Goal: Task Accomplishment & Management: Complete application form

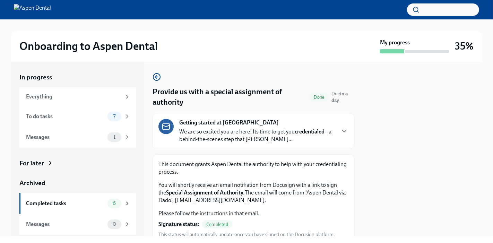
scroll to position [3, 0]
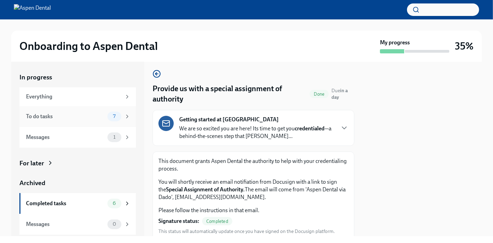
click at [39, 113] on div "To do tasks" at bounding box center [65, 117] width 79 height 8
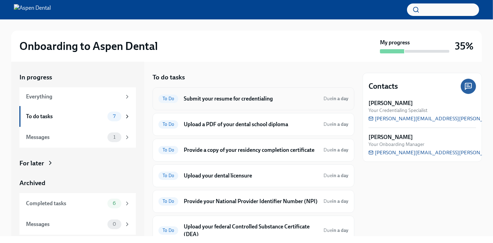
click at [195, 95] on h6 "Submit your resume for credentialing" at bounding box center [251, 99] width 134 height 8
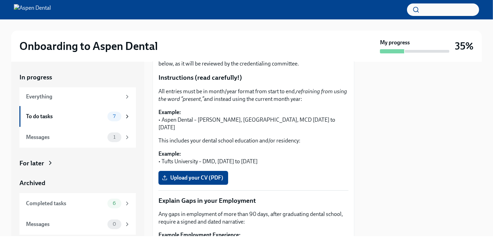
scroll to position [126, 0]
click at [195, 174] on span "Upload your CV (PDF)" at bounding box center [193, 177] width 60 height 7
click at [0, 0] on input "Upload your CV (PDF)" at bounding box center [0, 0] width 0 height 0
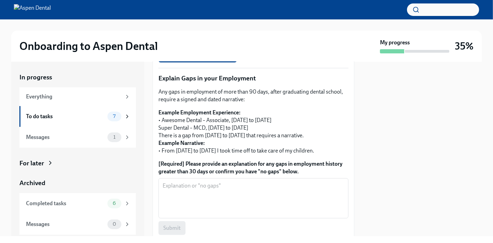
scroll to position [251, 0]
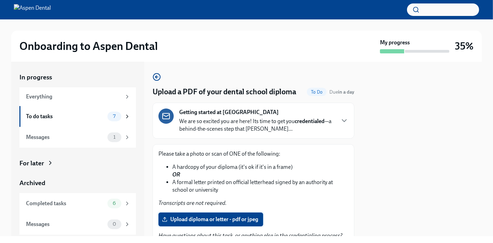
click at [192, 216] on span "Upload diploma or letter - pdf or jpeg" at bounding box center [210, 219] width 95 height 7
click at [0, 0] on input "Upload diploma or letter - pdf or jpeg" at bounding box center [0, 0] width 0 height 0
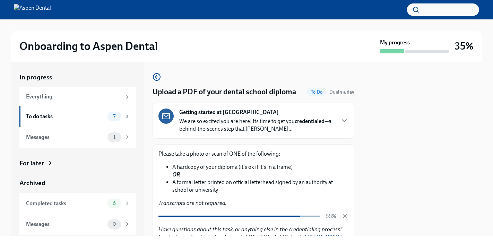
scroll to position [25, 0]
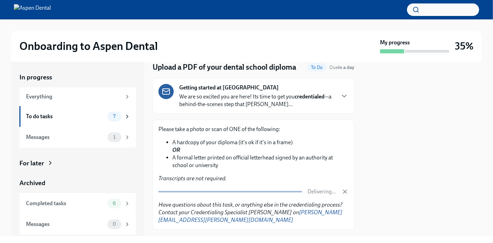
click at [236, 241] on span "Next task : Provide a copy of your residency completion certificate" at bounding box center [233, 244] width 151 height 7
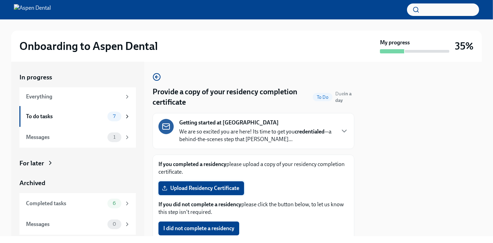
click at [212, 185] on span "Upload Residency Certificate" at bounding box center [201, 188] width 76 height 7
click at [0, 0] on input "Upload Residency Certificate" at bounding box center [0, 0] width 0 height 0
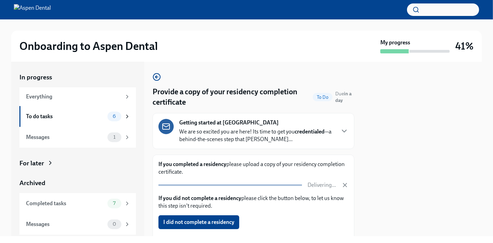
scroll to position [21, 0]
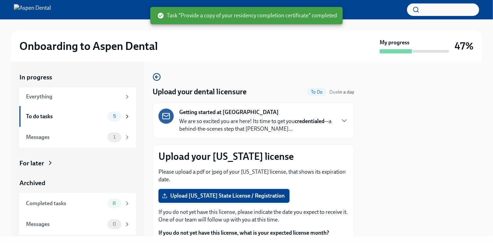
click at [214, 192] on span "Upload [US_STATE] State License / Registration" at bounding box center [223, 195] width 121 height 7
click at [0, 0] on input "Upload [US_STATE] State License / Registration" at bounding box center [0, 0] width 0 height 0
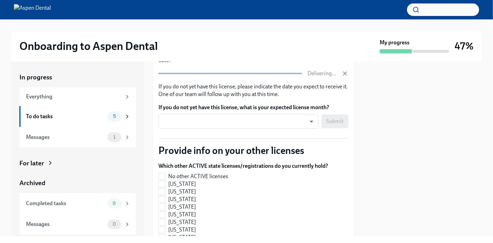
scroll to position [120, 0]
click at [162, 196] on input "[US_STATE]" at bounding box center [162, 199] width 6 height 6
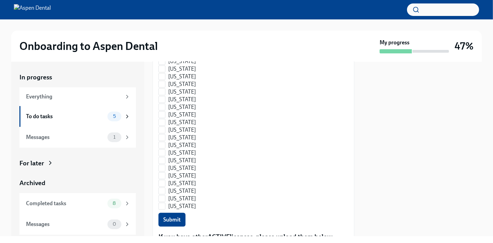
scroll to position [486, 0]
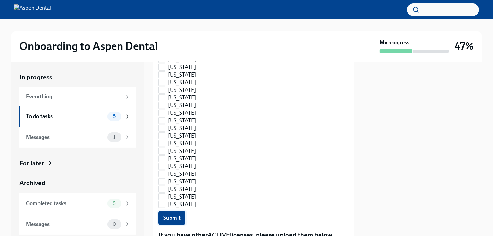
checkbox input "false"
click at [167, 211] on div "Submit" at bounding box center [253, 218] width 190 height 14
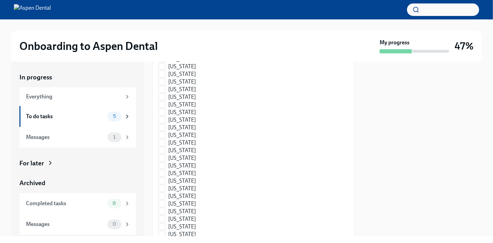
scroll to position [963, 0]
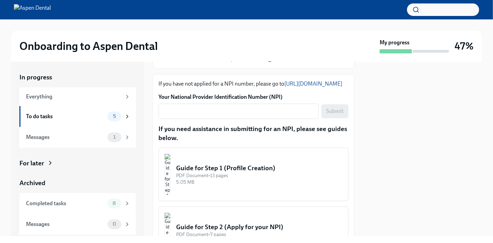
scroll to position [76, 0]
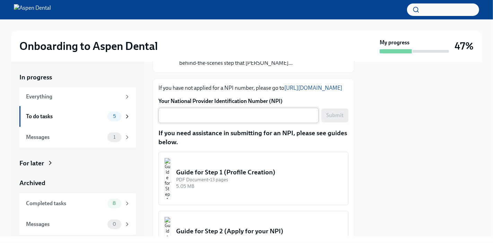
click at [209, 111] on textarea "Your National Provider Identification Number (NPI)" at bounding box center [238, 115] width 152 height 8
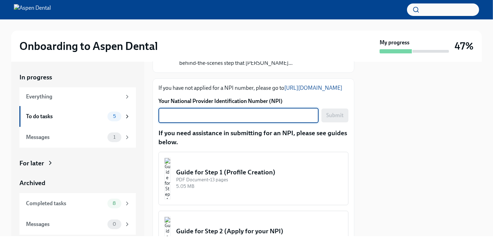
paste textarea "1093401556"
type textarea "1093401556"
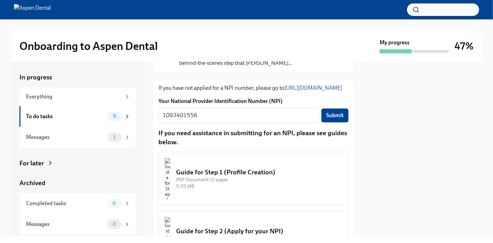
click at [328, 112] on span "Submit" at bounding box center [334, 115] width 17 height 7
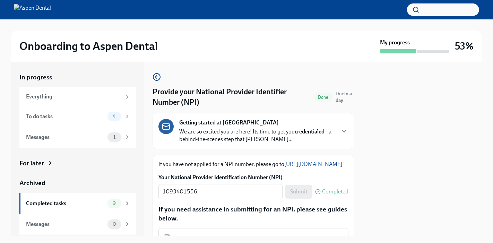
scroll to position [120, 0]
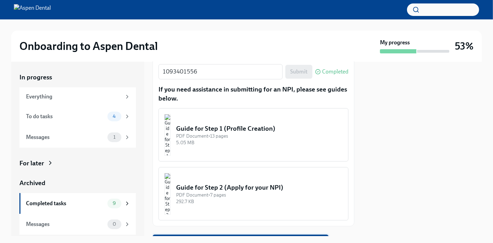
click at [228, 238] on span "Next task : Upload your federal Controlled Substance Certificate (DEA)" at bounding box center [240, 241] width 166 height 7
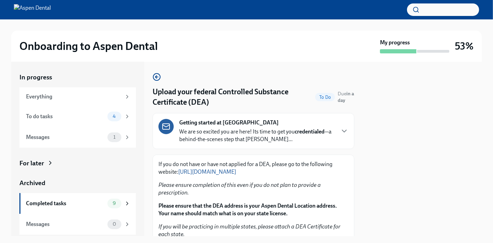
click at [0, 0] on input "Upload Federal DEA Certificate" at bounding box center [0, 0] width 0 height 0
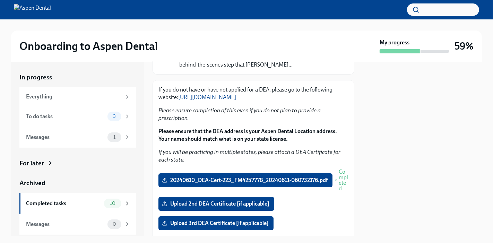
scroll to position [82, 0]
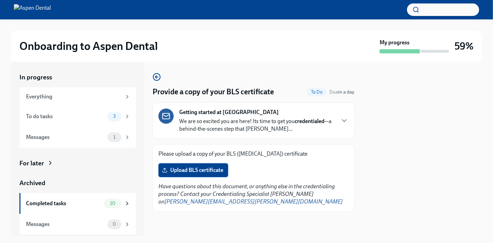
click at [191, 167] on span "Upload BLS certificate" at bounding box center [193, 170] width 60 height 7
click at [0, 0] on input "Upload BLS certificate" at bounding box center [0, 0] width 0 height 0
click at [84, 113] on div "To do tasks" at bounding box center [65, 117] width 79 height 8
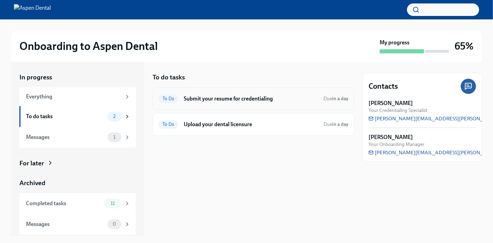
click at [203, 95] on h6 "Submit your resume for credentialing" at bounding box center [251, 99] width 134 height 8
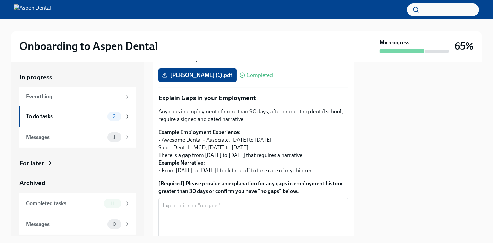
scroll to position [229, 0]
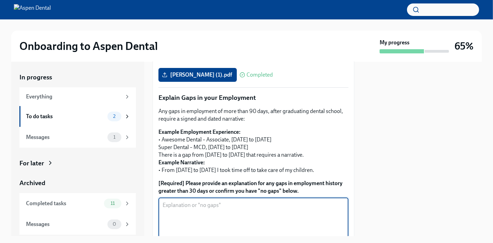
click at [227, 201] on textarea "[Required] Please provide an explanation for any gaps in employment history gre…" at bounding box center [253, 217] width 182 height 33
type textarea "No gaps"
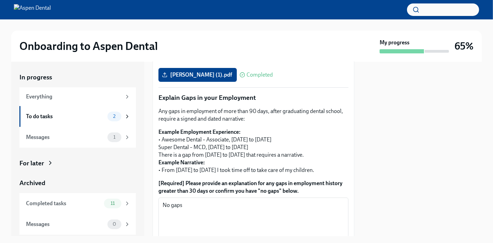
click at [167, 242] on span "Submit" at bounding box center [171, 247] width 17 height 7
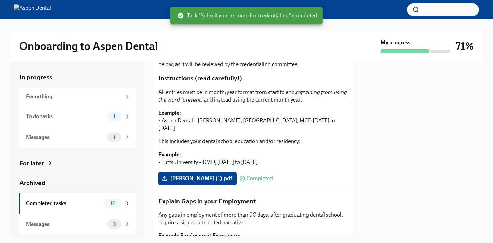
scroll to position [252, 0]
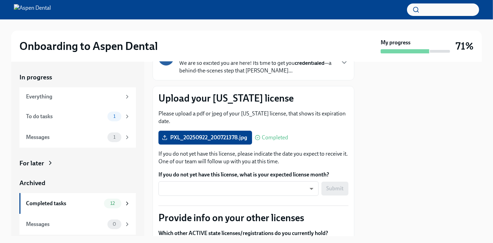
scroll to position [59, 0]
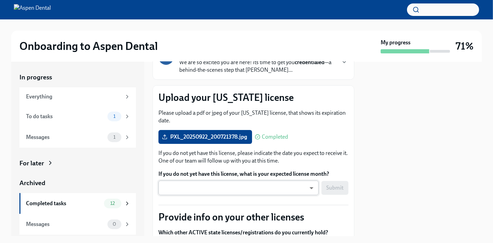
click at [209, 160] on body "Onboarding to Aspen Dental My progress 71% In progress Everything To do tasks 1…" at bounding box center [246, 121] width 493 height 243
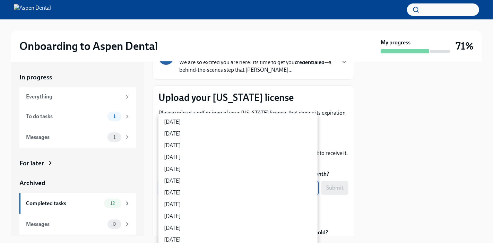
click at [349, 167] on div at bounding box center [246, 121] width 493 height 243
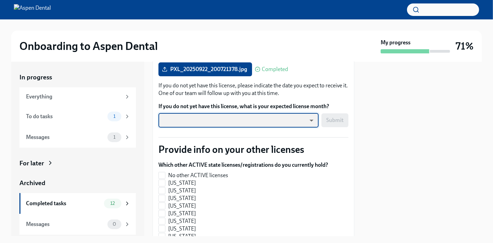
scroll to position [127, 0]
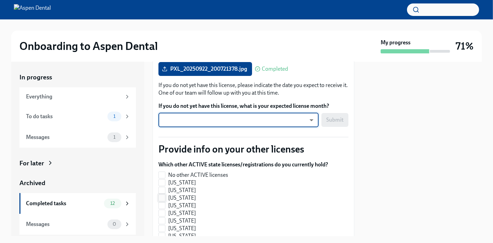
click at [163, 195] on input "[US_STATE]" at bounding box center [162, 198] width 6 height 6
checkbox input "true"
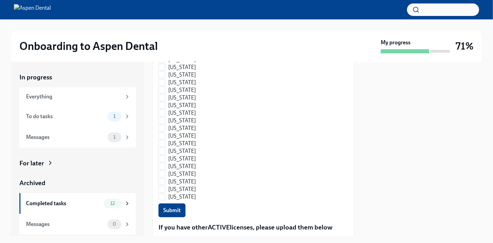
scroll to position [494, 0]
click at [172, 206] on span "Submit" at bounding box center [171, 209] width 17 height 7
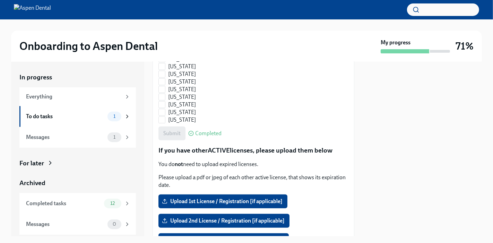
scroll to position [571, 0]
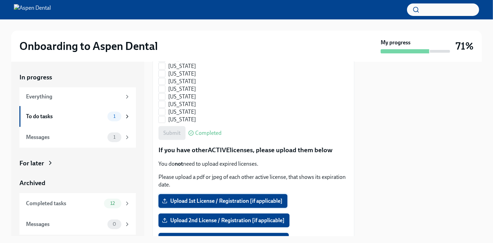
click at [203, 197] on span "Upload 1st License / Registration [if applicable]" at bounding box center [222, 200] width 119 height 7
click at [0, 0] on input "Upload 1st License / Registration [if applicable]" at bounding box center [0, 0] width 0 height 0
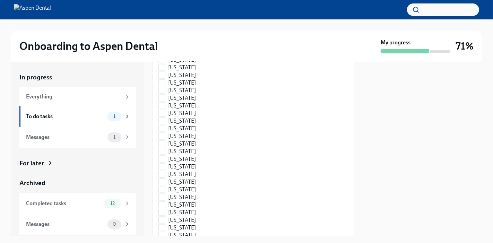
scroll to position [941, 0]
checkbox input "false"
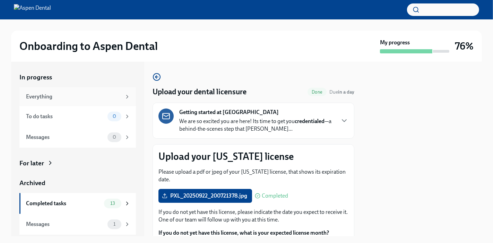
click at [42, 93] on div "Everything" at bounding box center [73, 97] width 95 height 8
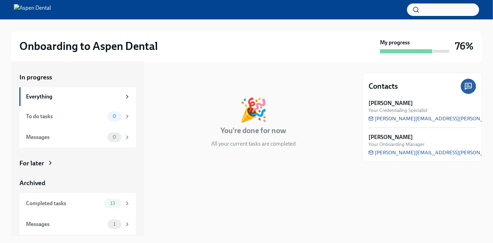
click at [465, 47] on h3 "76%" at bounding box center [463, 46] width 19 height 12
click at [45, 113] on div "To do tasks" at bounding box center [65, 117] width 79 height 8
click at [32, 133] on div "Messages" at bounding box center [65, 137] width 79 height 8
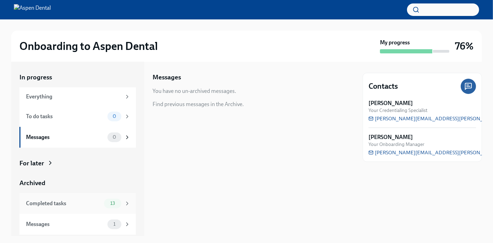
click at [38, 200] on div "Completed tasks" at bounding box center [63, 204] width 75 height 8
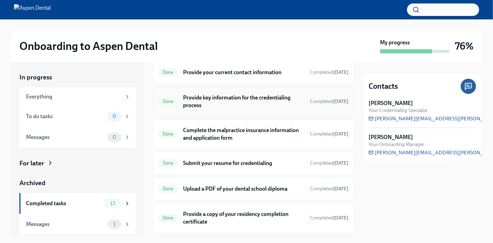
scroll to position [200, 0]
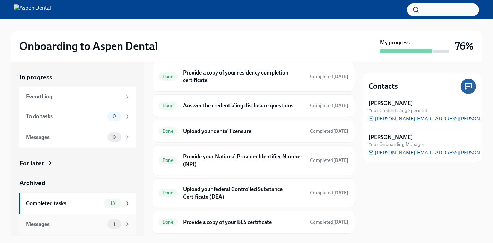
click at [72, 220] on div "Messages" at bounding box center [65, 224] width 79 height 8
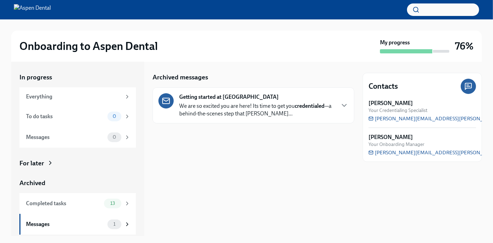
click at [228, 102] on p "We are so excited you are here! Its time to get you credentialed —a behind-the-…" at bounding box center [256, 109] width 155 height 15
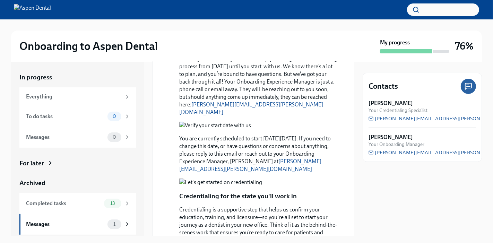
scroll to position [440, 0]
